Goal: Find specific page/section: Find specific page/section

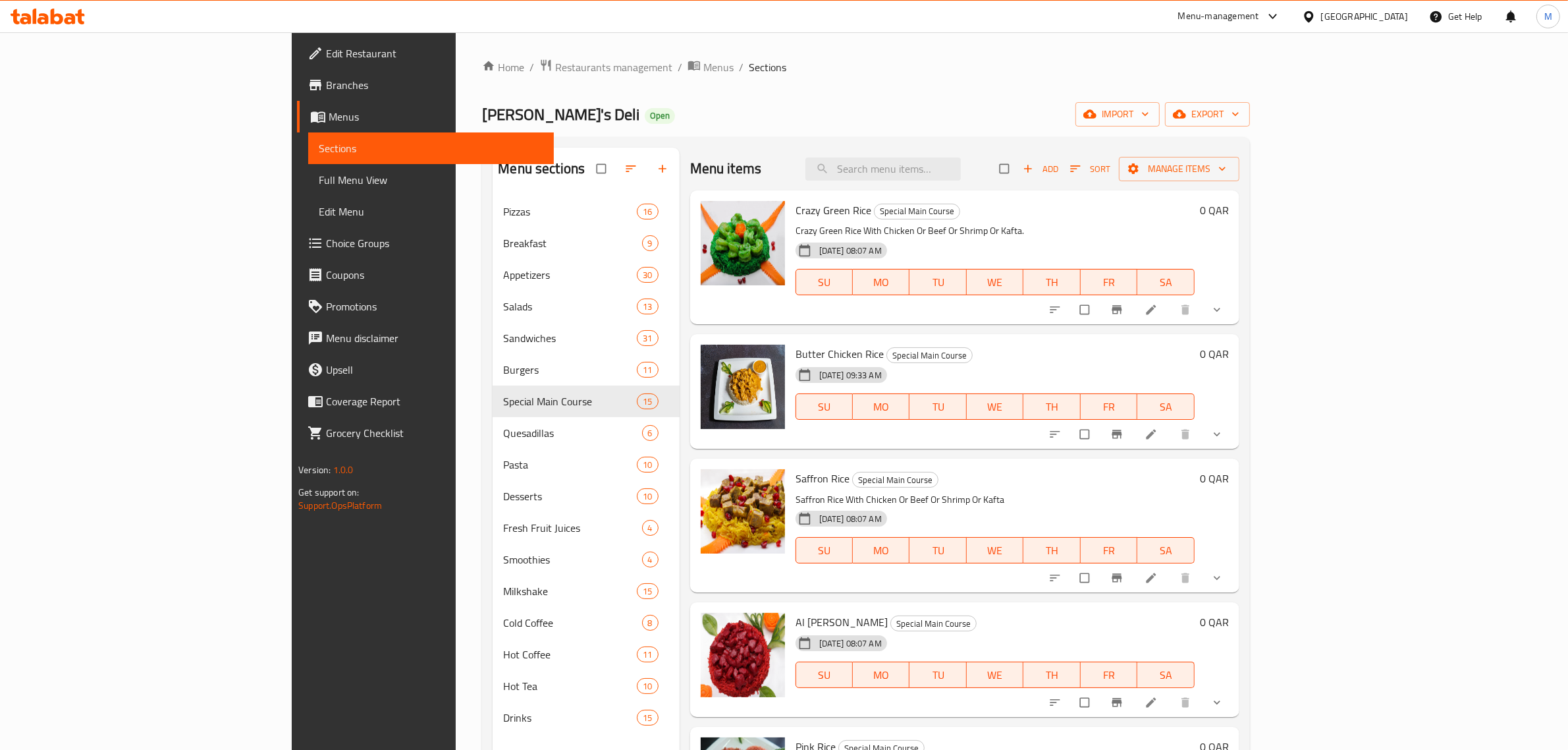
click at [1390, 15] on div "[GEOGRAPHIC_DATA]" at bounding box center [1364, 16] width 87 height 15
click at [1234, 132] on div "[GEOGRAPHIC_DATA]" at bounding box center [1266, 136] width 108 height 31
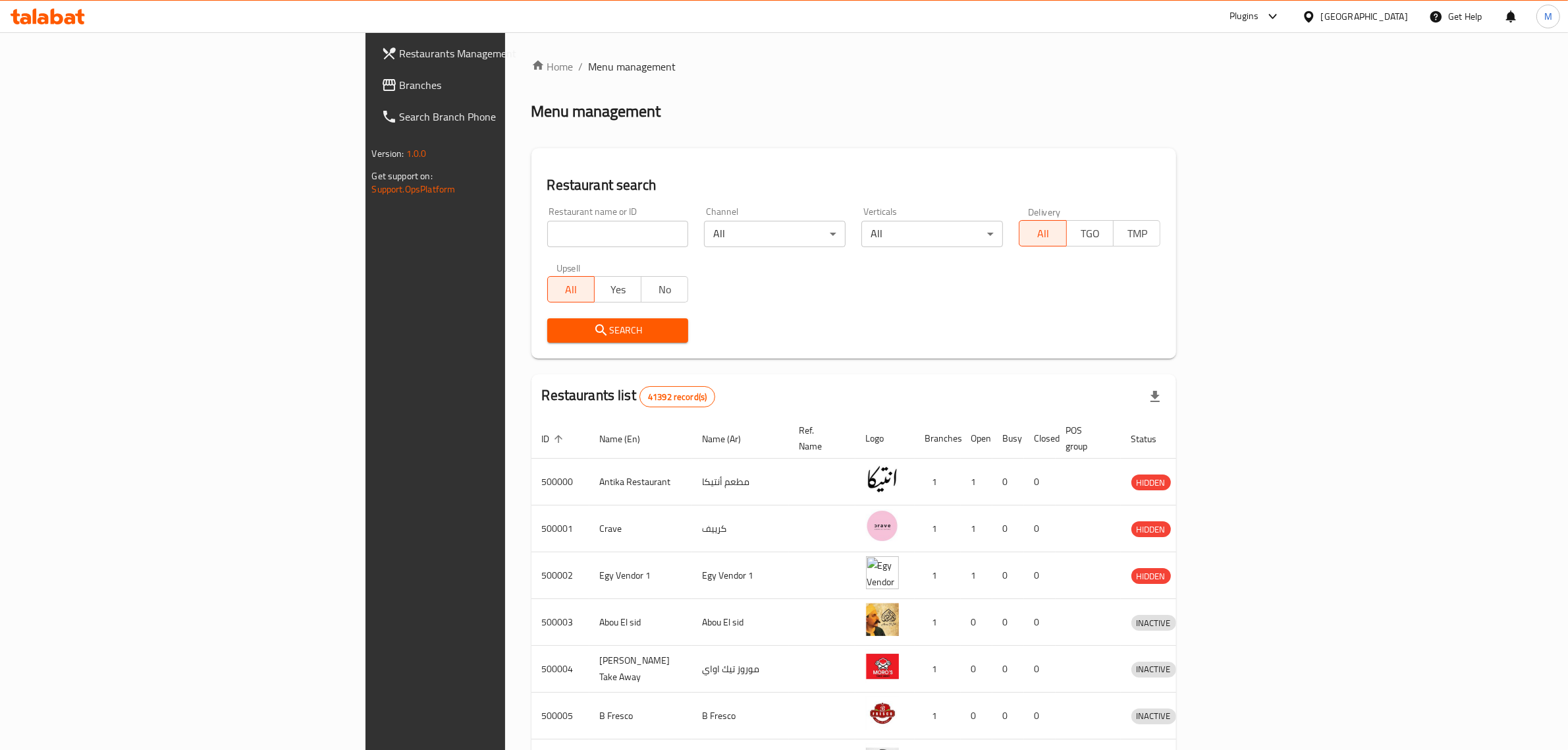
click at [1400, 12] on div "[GEOGRAPHIC_DATA]" at bounding box center [1364, 16] width 87 height 15
click at [1253, 225] on div "[GEOGRAPHIC_DATA]" at bounding box center [1309, 223] width 198 height 31
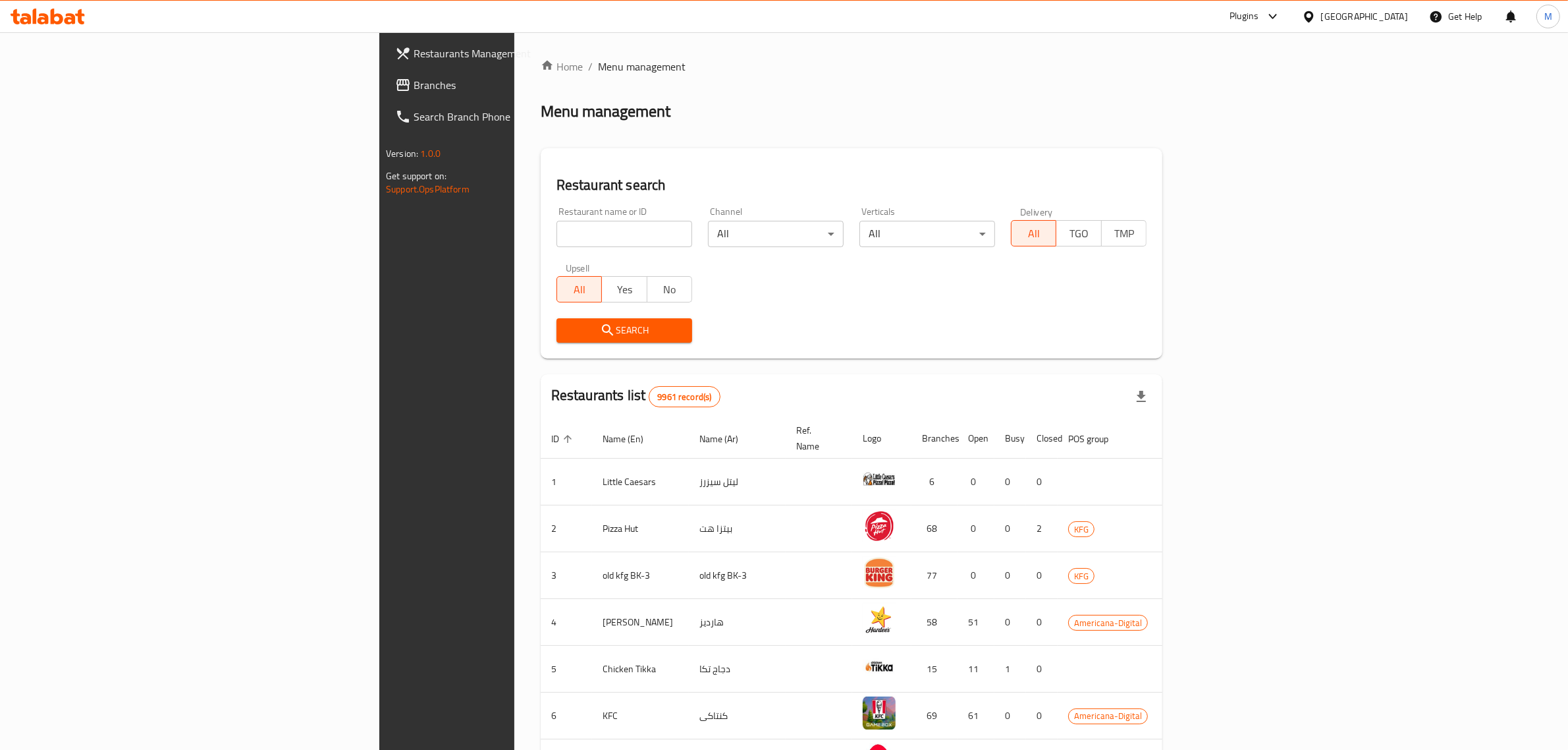
click at [557, 244] on input "search" at bounding box center [625, 234] width 136 height 26
paste input "707400"
type input "707400"
click at [413, 90] on span "Branches" at bounding box center [522, 85] width 217 height 16
